Goal: Task Accomplishment & Management: Use online tool/utility

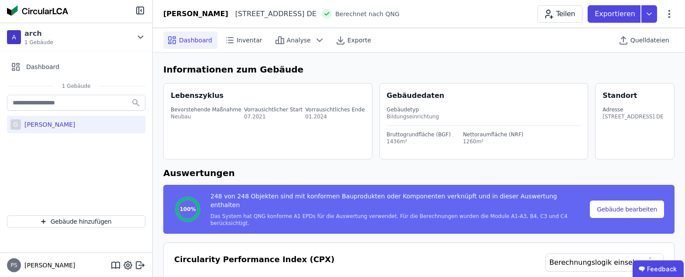
select select "*"
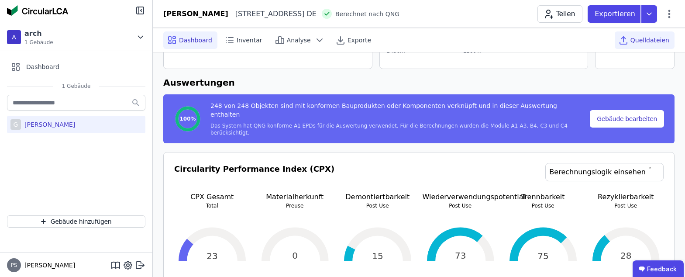
click at [639, 38] on span "Quelldateien" at bounding box center [649, 40] width 39 height 9
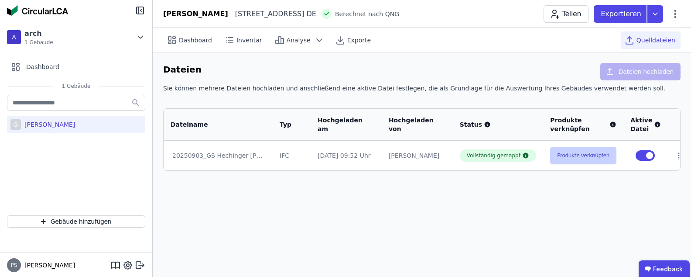
click at [562, 158] on button "Produkte verknüpfen" at bounding box center [583, 155] width 66 height 17
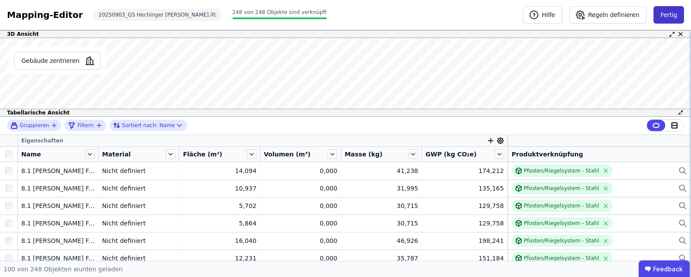
click at [667, 14] on button "Fertig" at bounding box center [669, 14] width 31 height 17
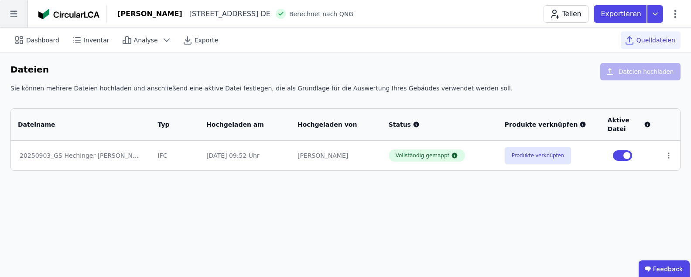
click at [15, 16] on icon at bounding box center [13, 14] width 7 height 6
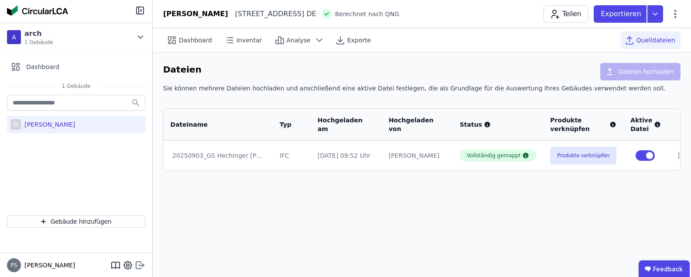
click at [139, 264] on icon at bounding box center [140, 265] width 10 height 10
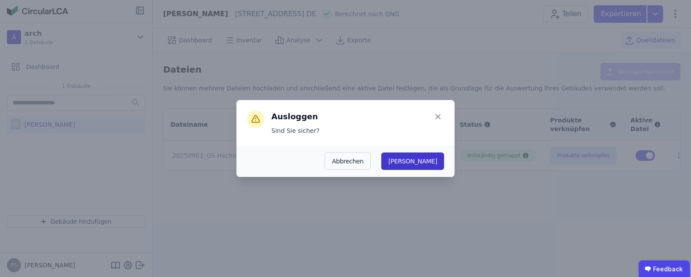
click at [433, 164] on button "Ja" at bounding box center [412, 160] width 63 height 17
